Goal: Book appointment/travel/reservation

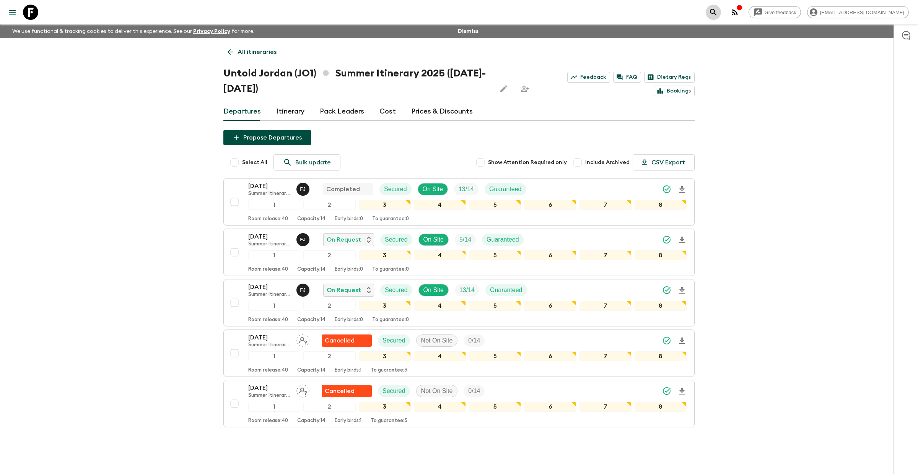
click at [718, 10] on icon "search adventures" at bounding box center [713, 12] width 9 height 9
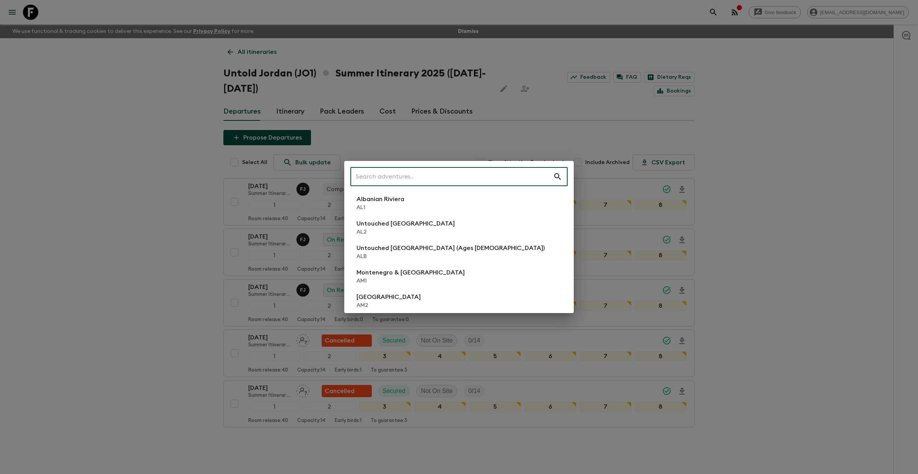
click at [388, 170] on input "text" at bounding box center [451, 176] width 203 height 21
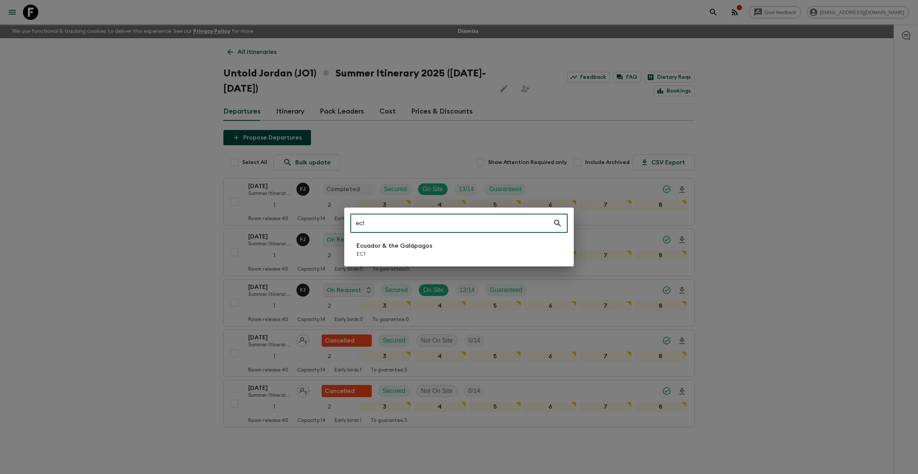
type input "ec1"
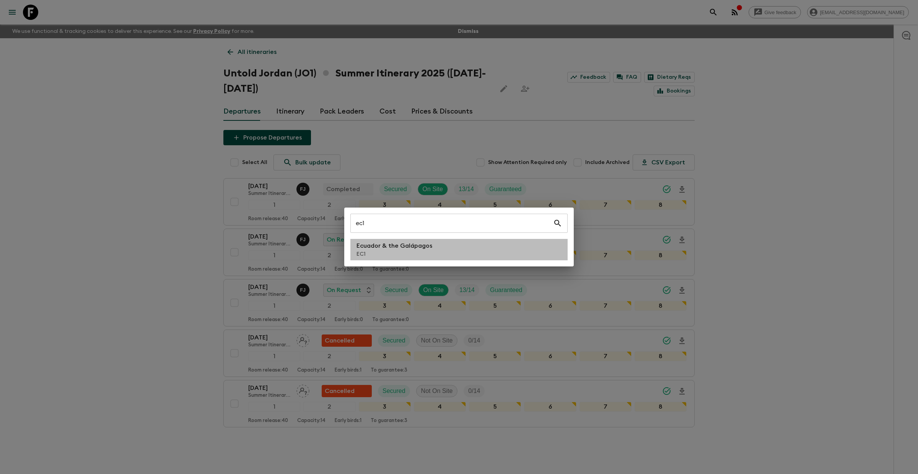
click at [355, 246] on li "Ecuador & the Galápagos EC1" at bounding box center [458, 249] width 217 height 21
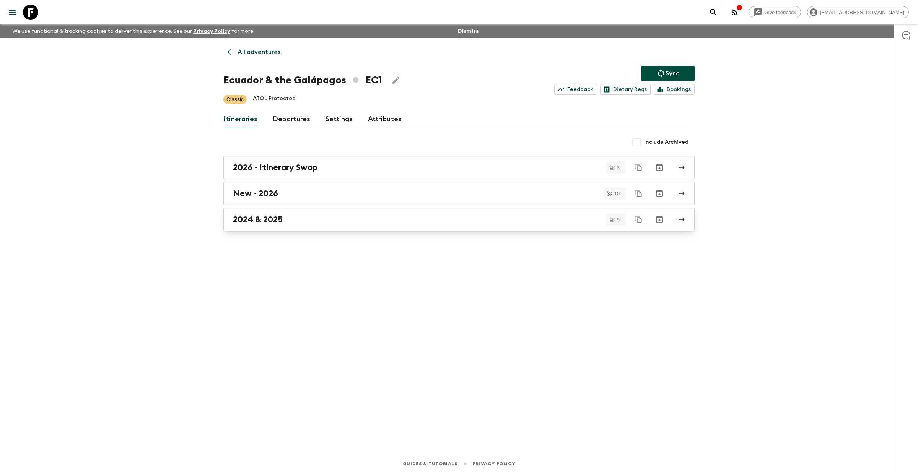
click at [311, 219] on div "2024 & 2025" at bounding box center [452, 220] width 438 height 10
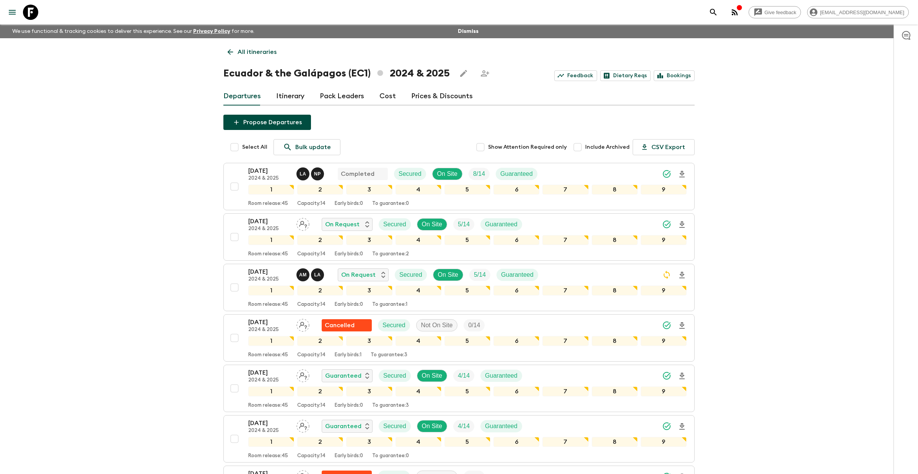
click at [256, 211] on div "[DATE] 2024 & 2025 L A N P Completed Secured On Site 8 / 14 Guaranteed 1 2 3 4 …" at bounding box center [458, 388] width 471 height 451
click at [253, 219] on p "[DATE]" at bounding box center [269, 221] width 42 height 9
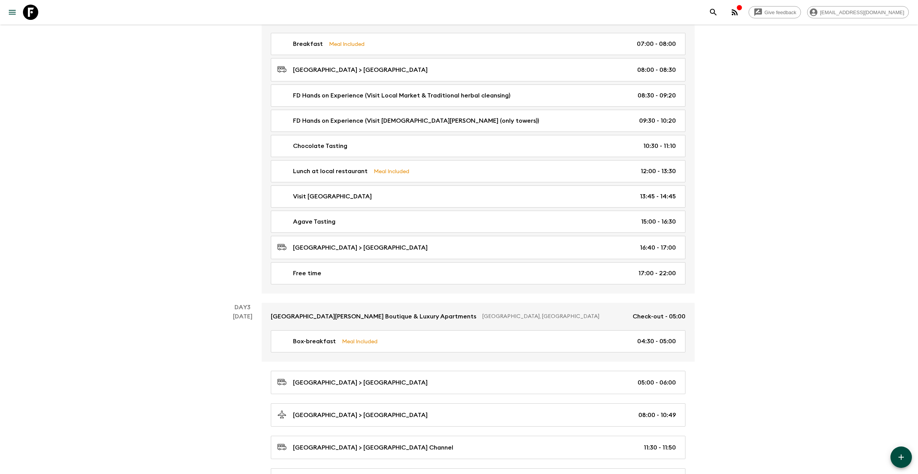
scroll to position [231, 0]
